Goal: Find specific page/section: Find specific page/section

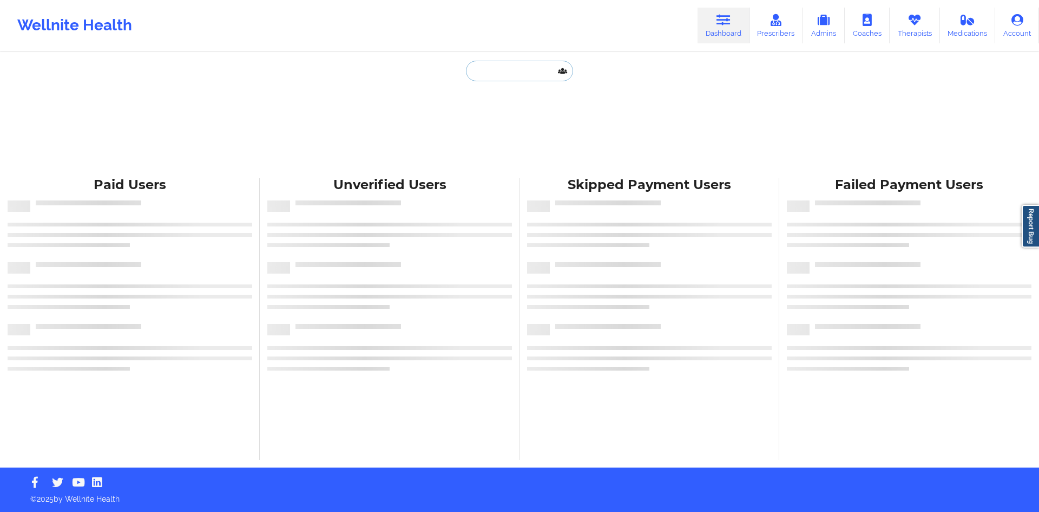
click at [481, 77] on input "text" at bounding box center [519, 71] width 107 height 21
paste input "[EMAIL_ADDRESS][DOMAIN_NAME]"
type input "[EMAIL_ADDRESS][DOMAIN_NAME]"
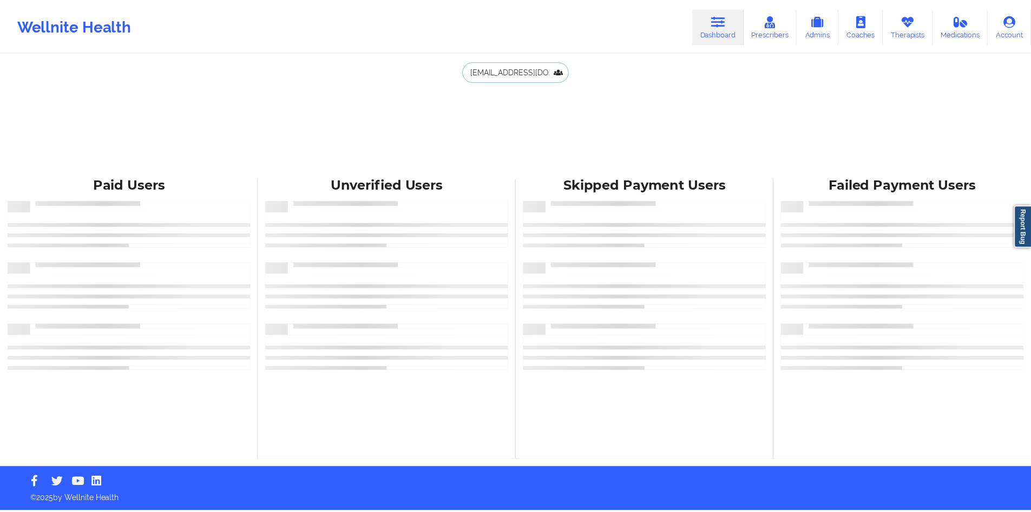
scroll to position [0, 19]
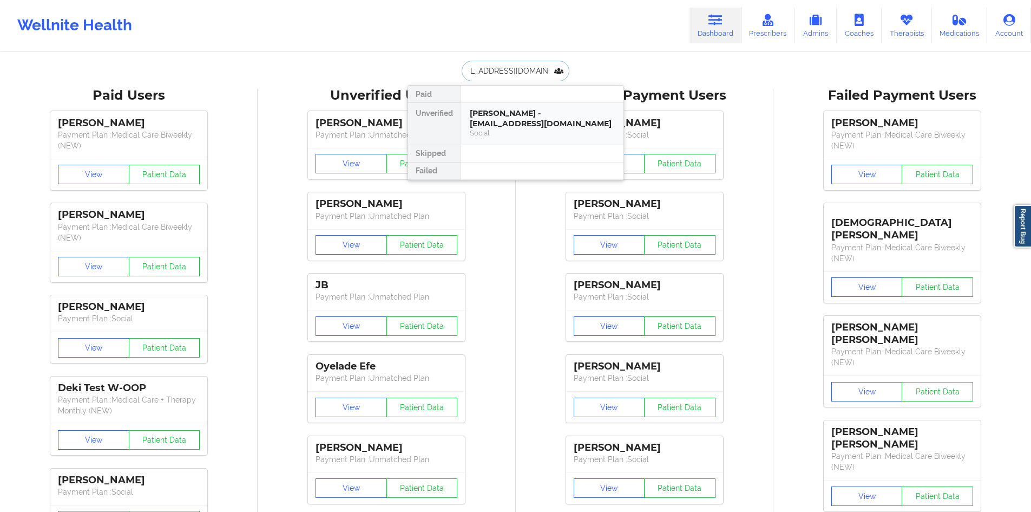
click at [528, 140] on div "[PERSON_NAME] - [EMAIL_ADDRESS][DOMAIN_NAME] Social" at bounding box center [542, 124] width 162 height 42
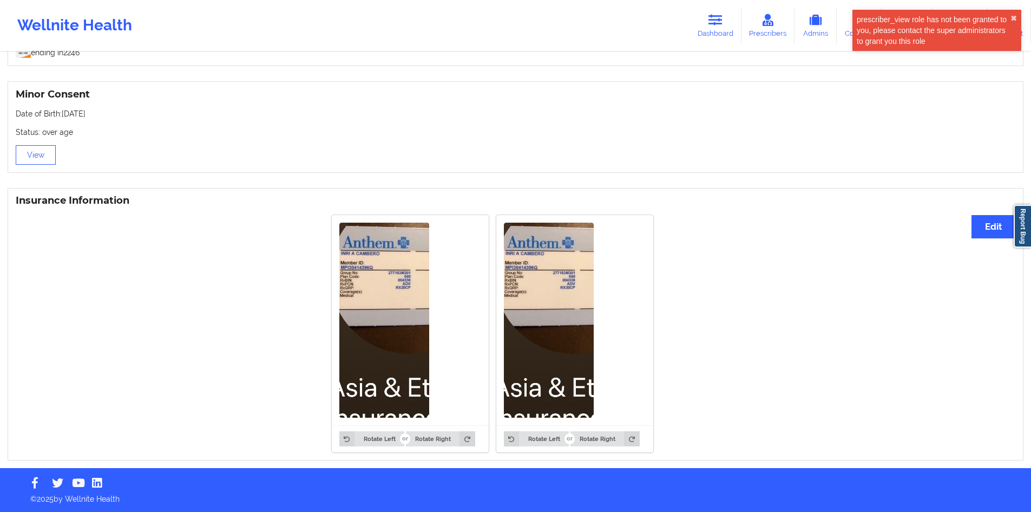
scroll to position [675, 0]
